Goal: Information Seeking & Learning: Learn about a topic

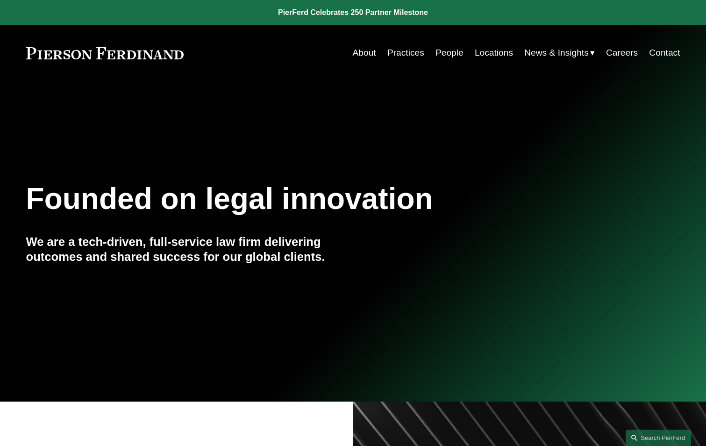
click at [444, 52] on link "People" at bounding box center [450, 53] width 28 height 18
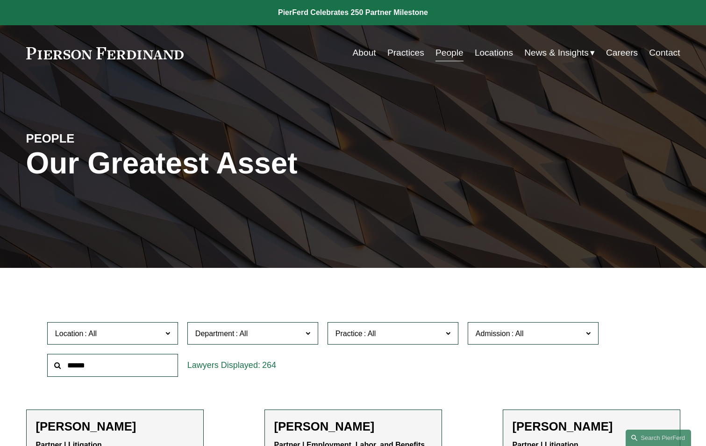
click at [140, 357] on input "text" at bounding box center [112, 365] width 131 height 23
type input "***"
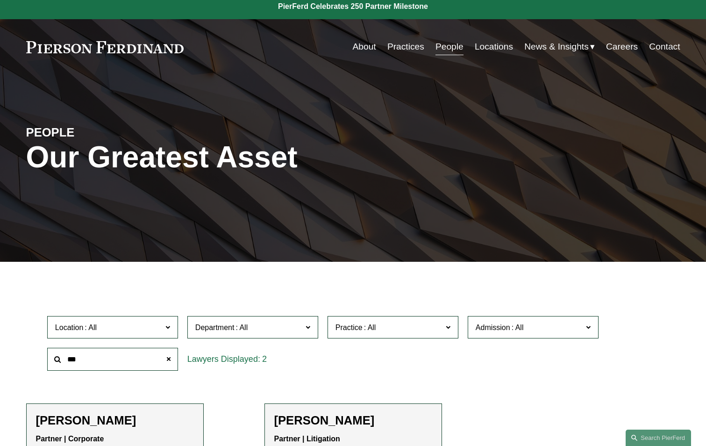
scroll to position [93, 0]
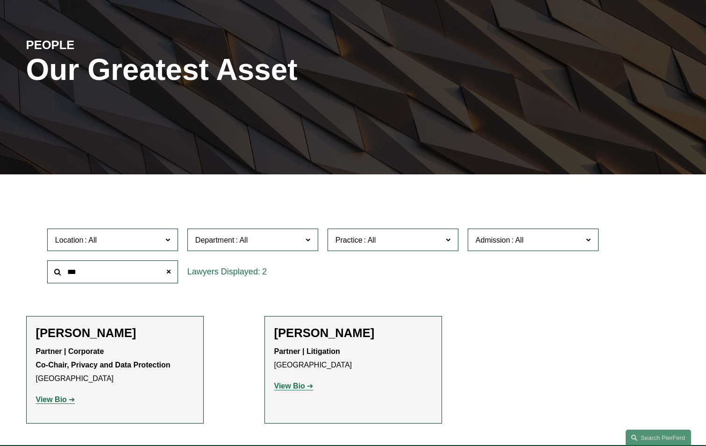
click at [293, 383] on strong "View Bio" at bounding box center [289, 386] width 31 height 8
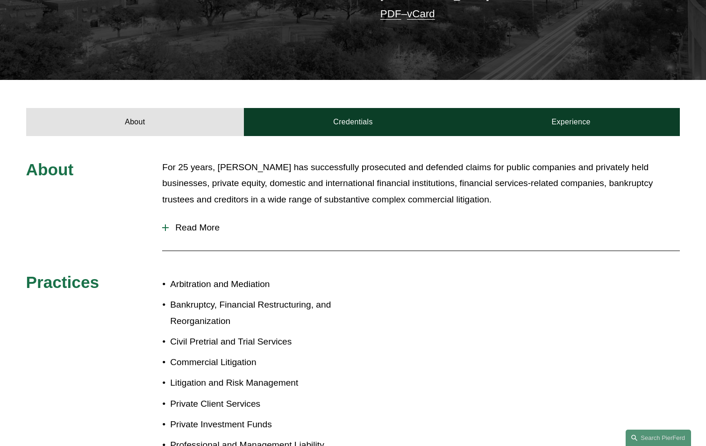
scroll to position [280, 0]
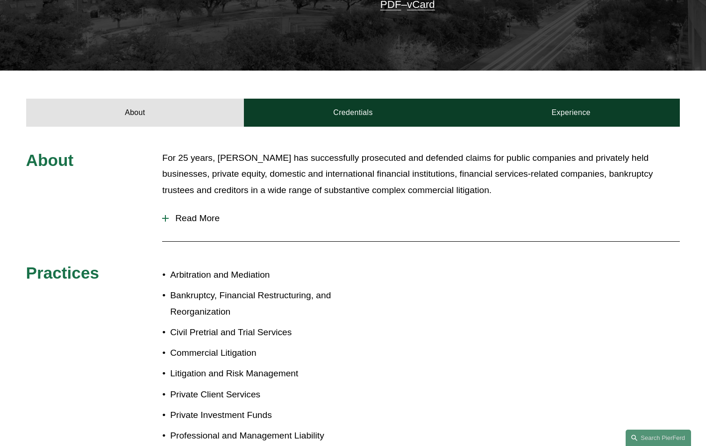
click at [209, 213] on span "Read More" at bounding box center [424, 218] width 511 height 10
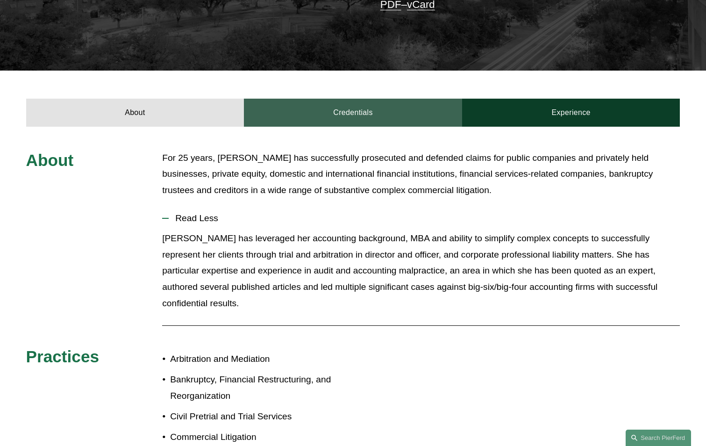
click at [370, 109] on link "Credentials" at bounding box center [353, 113] width 218 height 28
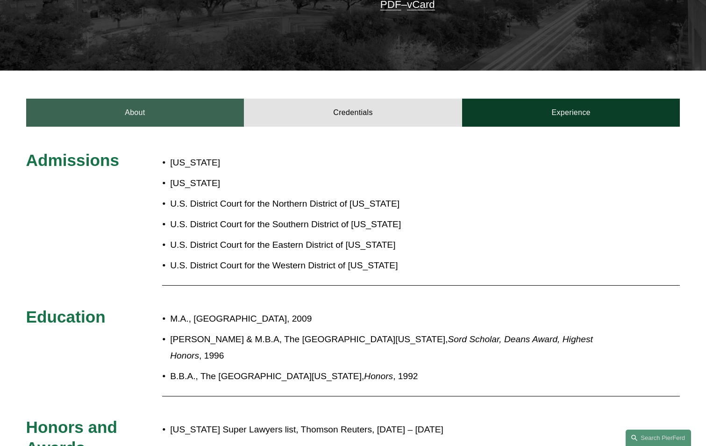
click at [185, 112] on link "About" at bounding box center [135, 113] width 218 height 28
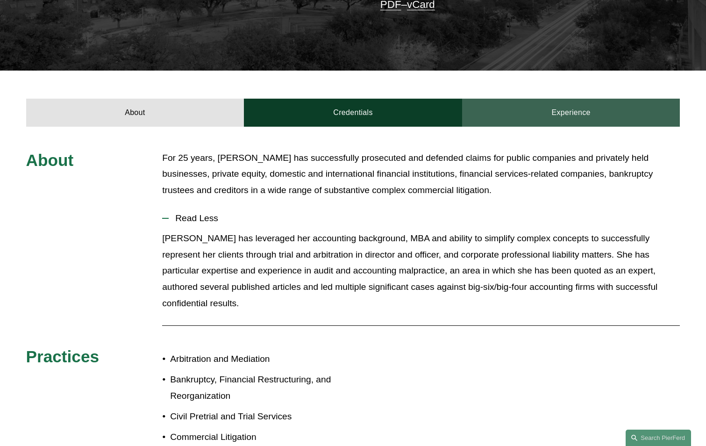
click at [529, 110] on link "Experience" at bounding box center [571, 113] width 218 height 28
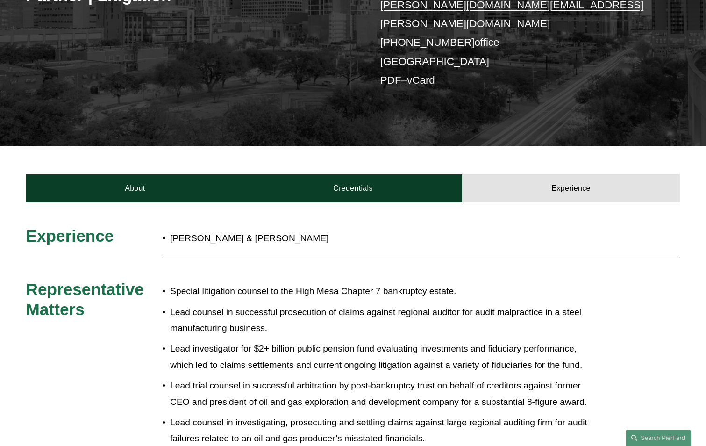
scroll to position [93, 0]
